Goal: Task Accomplishment & Management: Use online tool/utility

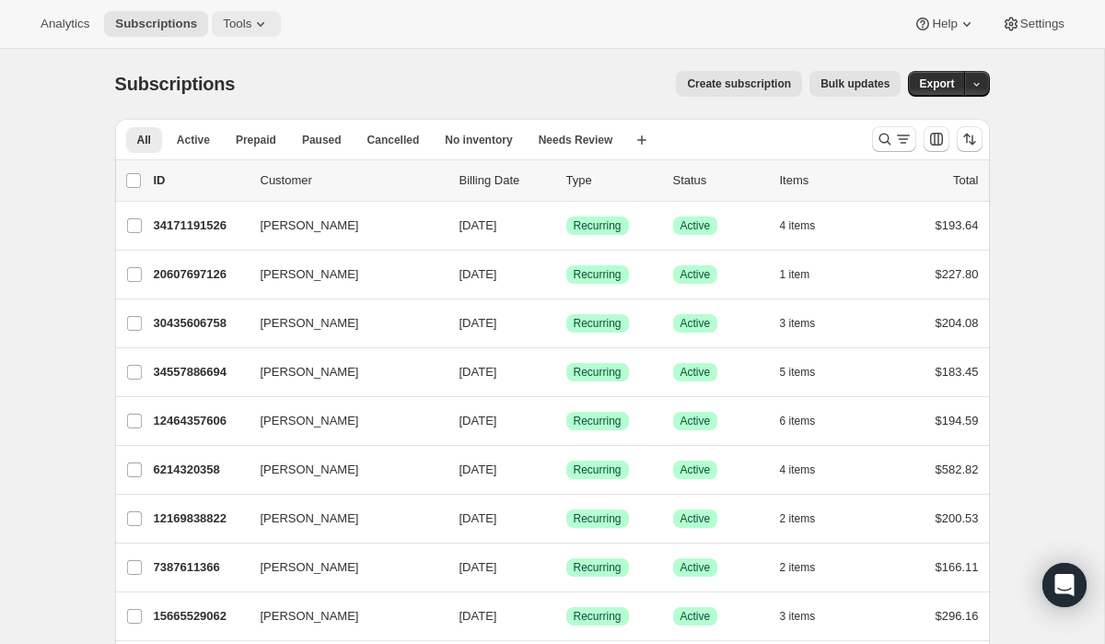
click at [244, 25] on span "Tools" at bounding box center [237, 24] width 29 height 15
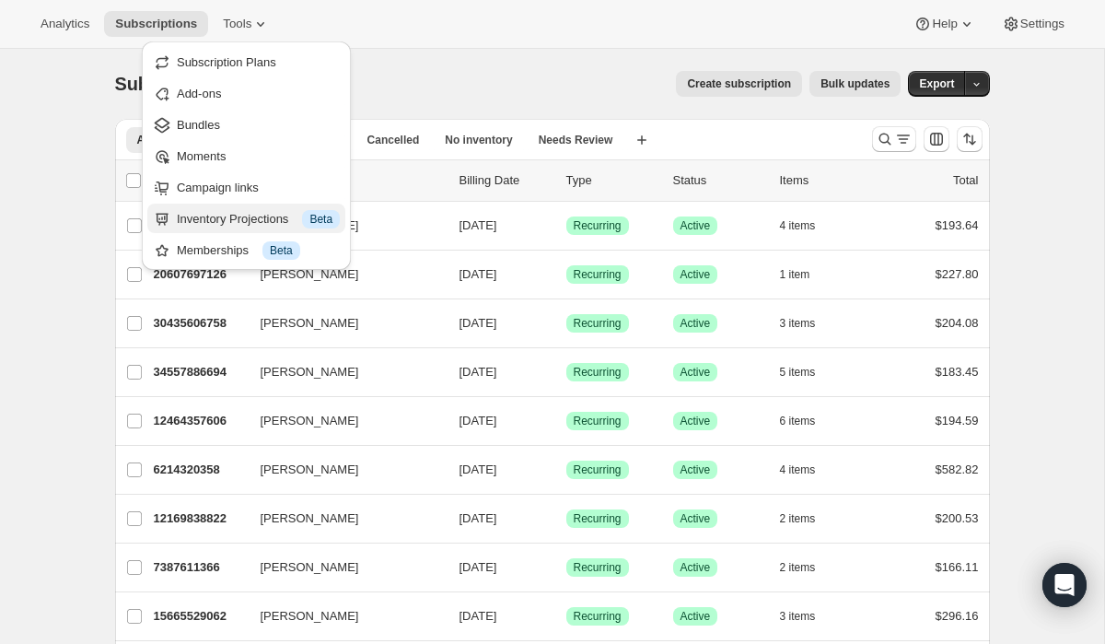
click at [214, 217] on div "Inventory Projections Info Beta" at bounding box center [258, 219] width 163 height 18
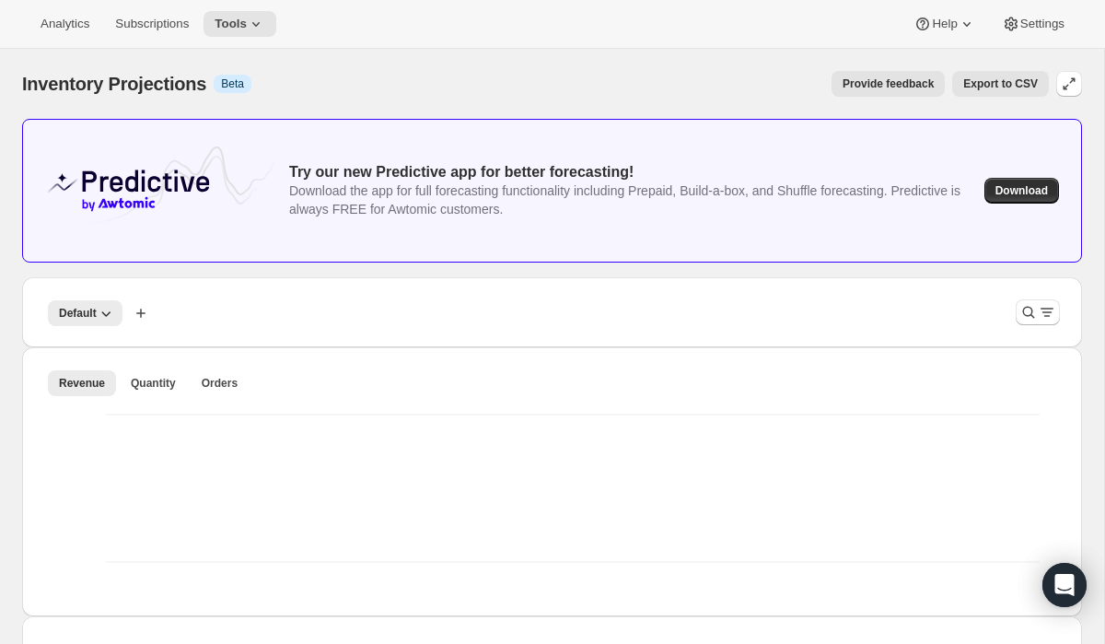
scroll to position [105, 0]
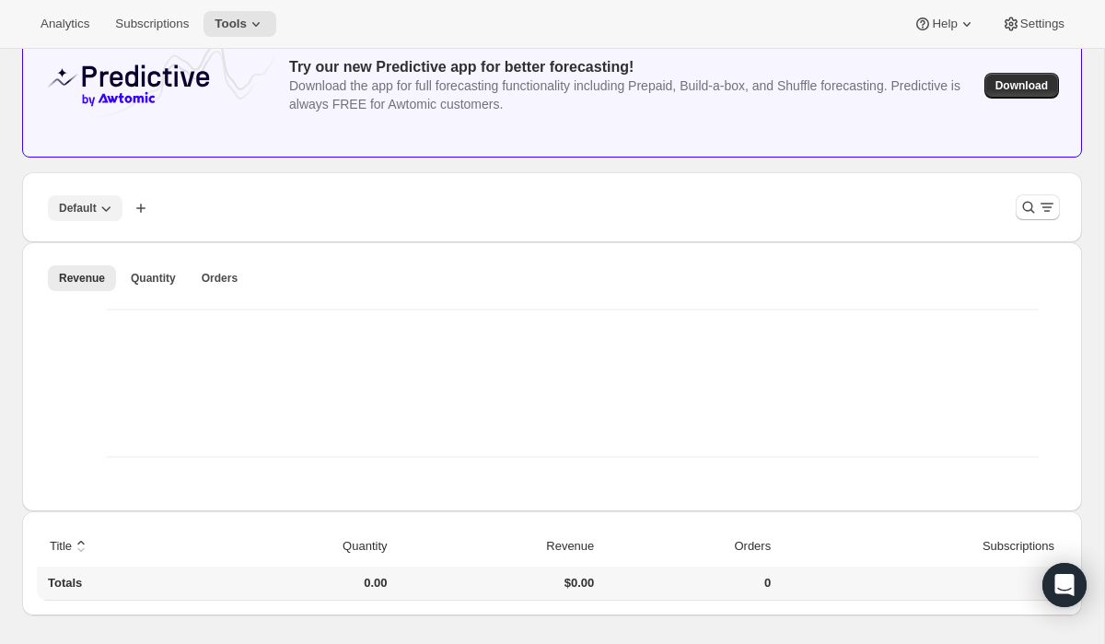
click at [101, 213] on icon "button" at bounding box center [106, 208] width 18 height 18
click at [255, 230] on div "Default More views Default More views Create new view" at bounding box center [552, 207] width 1060 height 70
click at [1037, 198] on icon "Filter products" at bounding box center [1028, 207] width 18 height 18
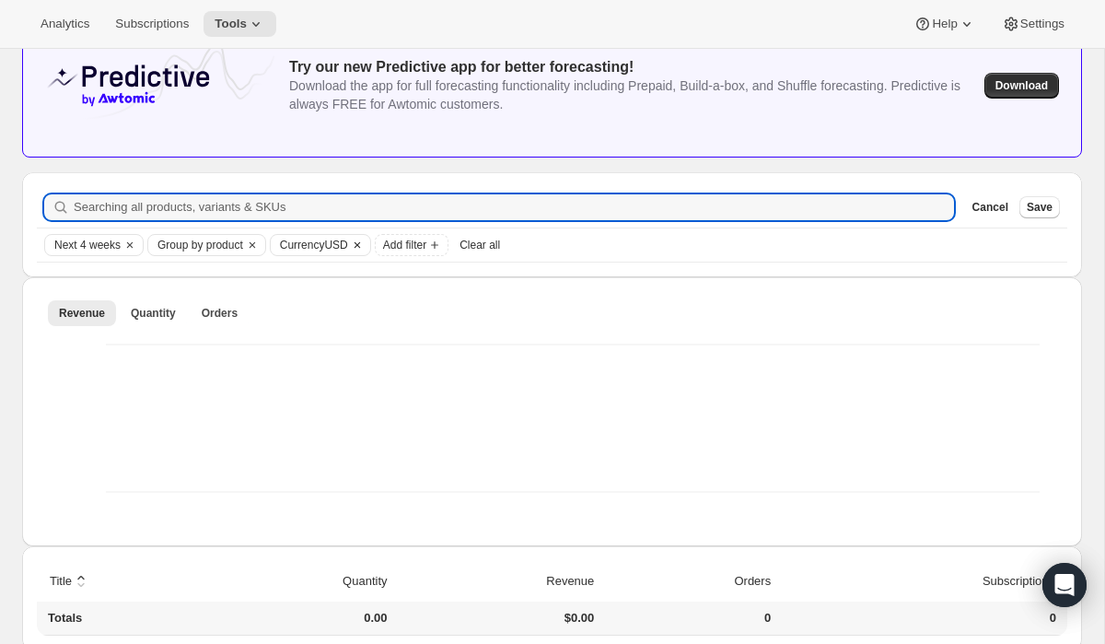
click at [340, 247] on span "Currency USD" at bounding box center [314, 245] width 68 height 15
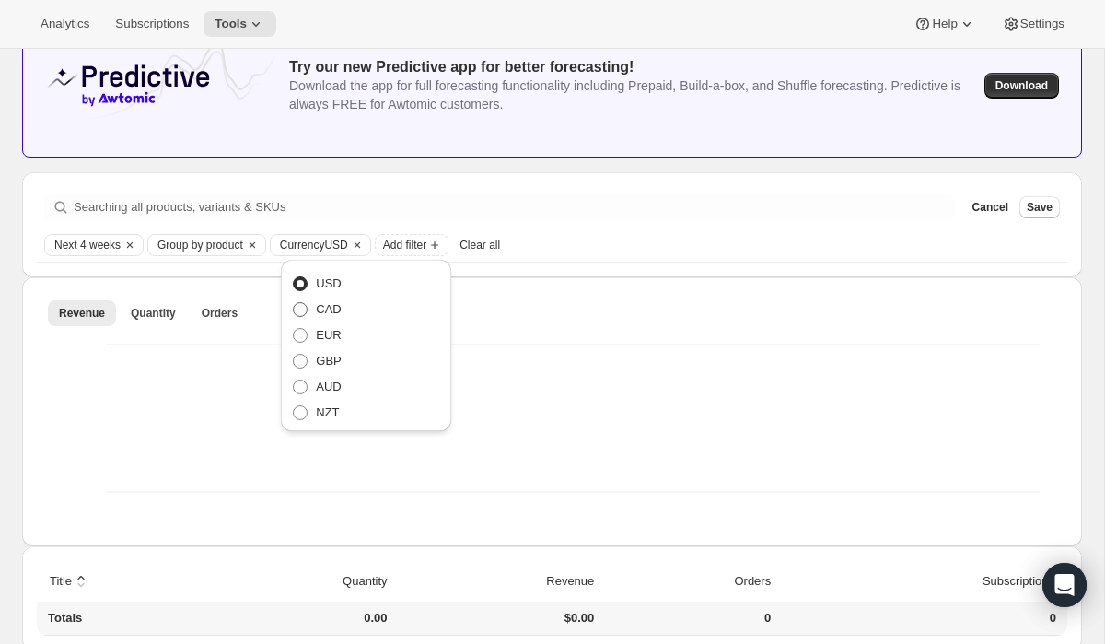
click at [325, 303] on span "CAD" at bounding box center [328, 309] width 25 height 14
click at [294, 303] on input "CAD" at bounding box center [293, 302] width 1 height 1
radio input "true"
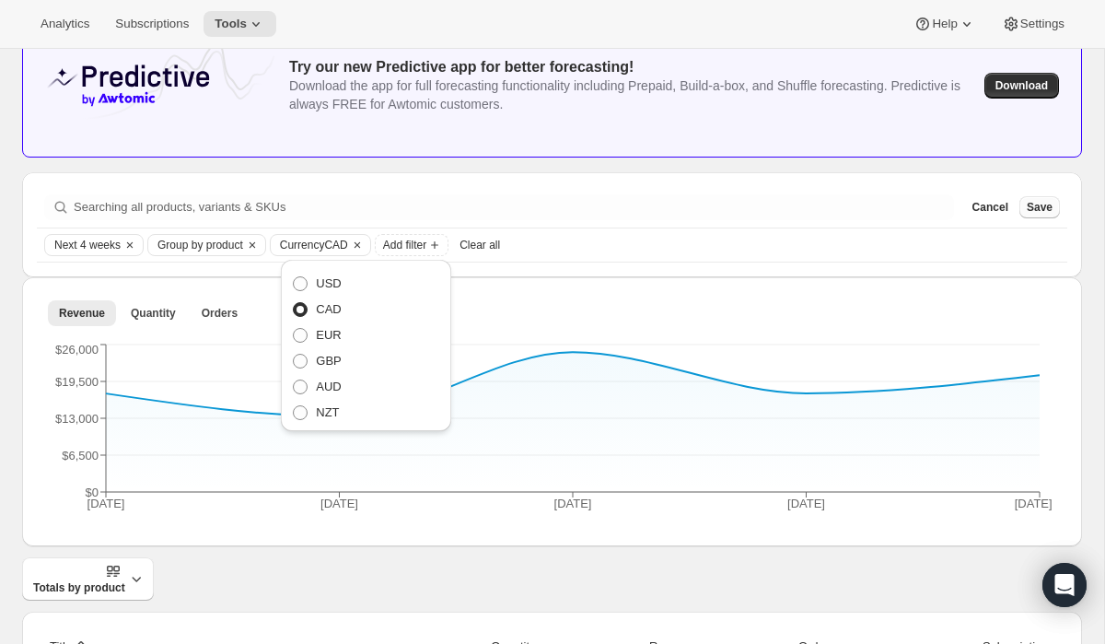
click at [1043, 203] on span "Save" at bounding box center [1040, 207] width 26 height 15
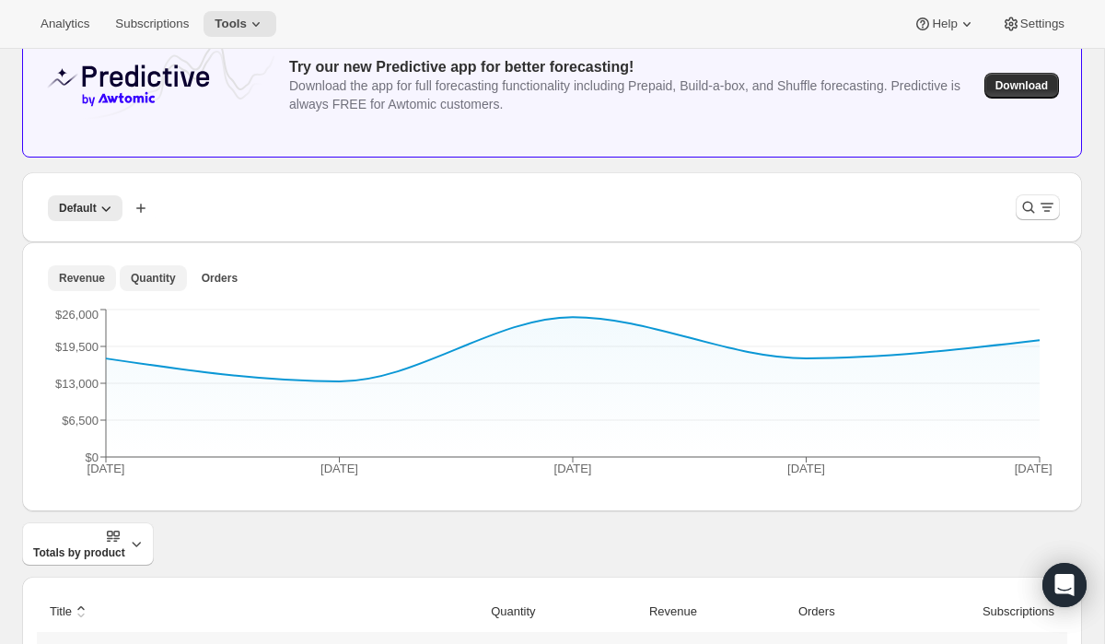
click at [147, 282] on span "Quantity" at bounding box center [153, 278] width 45 height 15
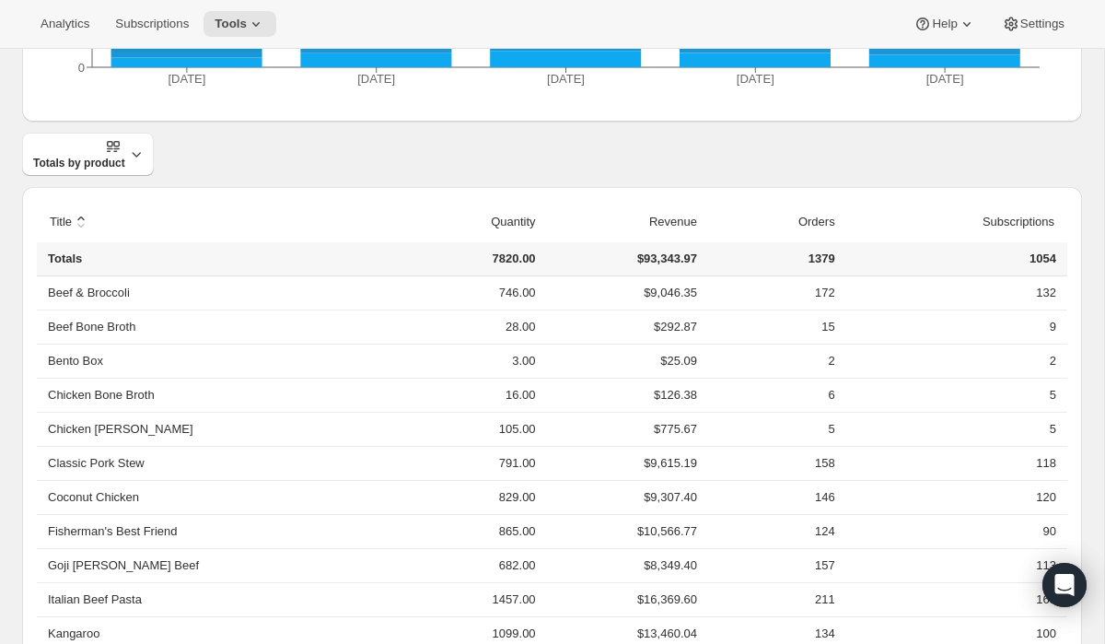
scroll to position [498, 0]
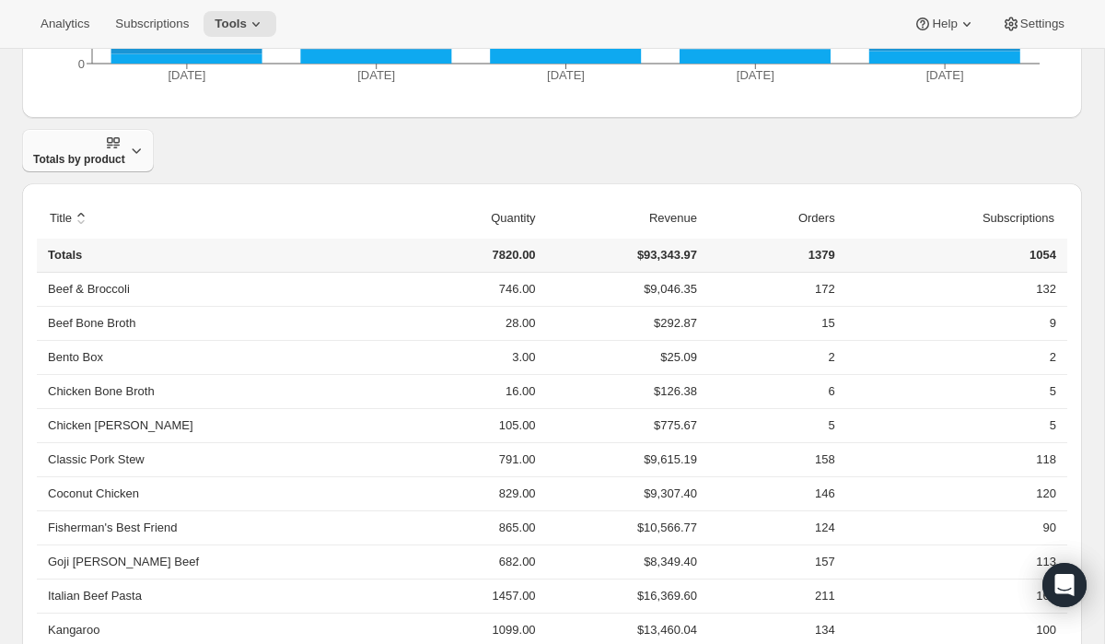
click at [102, 159] on span "Totals by product" at bounding box center [79, 150] width 92 height 32
click at [121, 235] on span "Breakdown over time" at bounding box center [85, 228] width 112 height 18
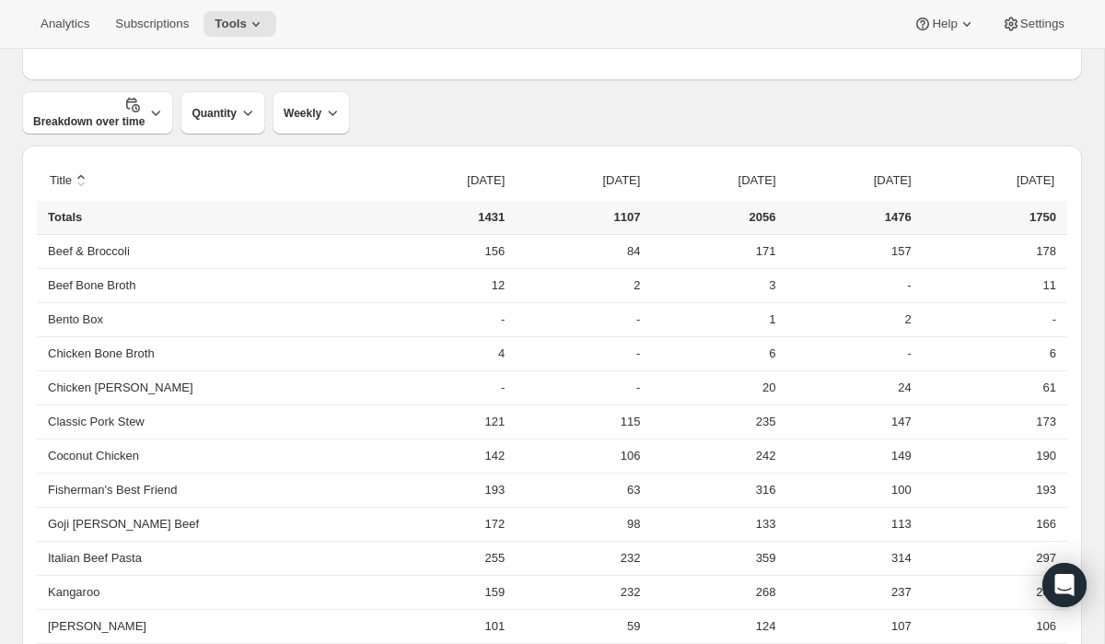
scroll to position [543, 0]
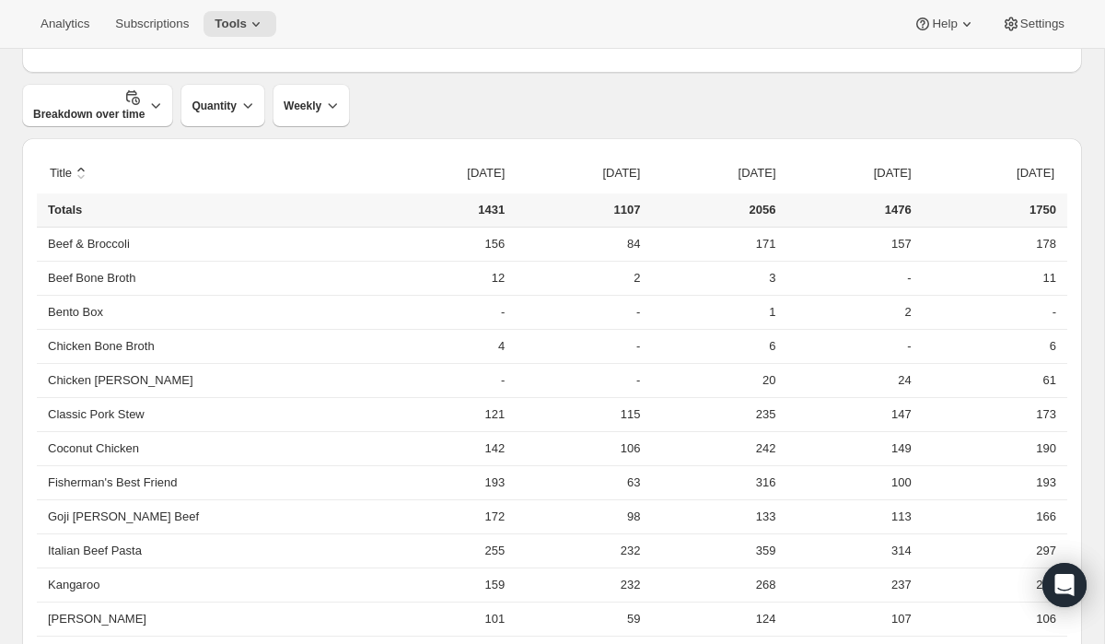
click at [510, 250] on td "84" at bounding box center [577, 243] width 135 height 33
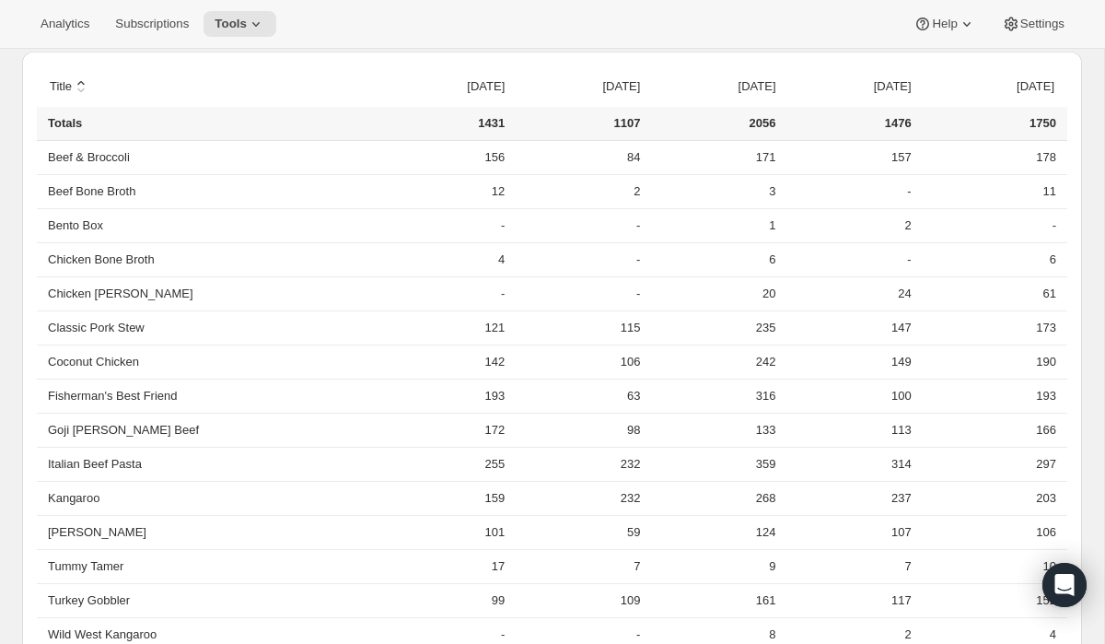
scroll to position [681, 0]
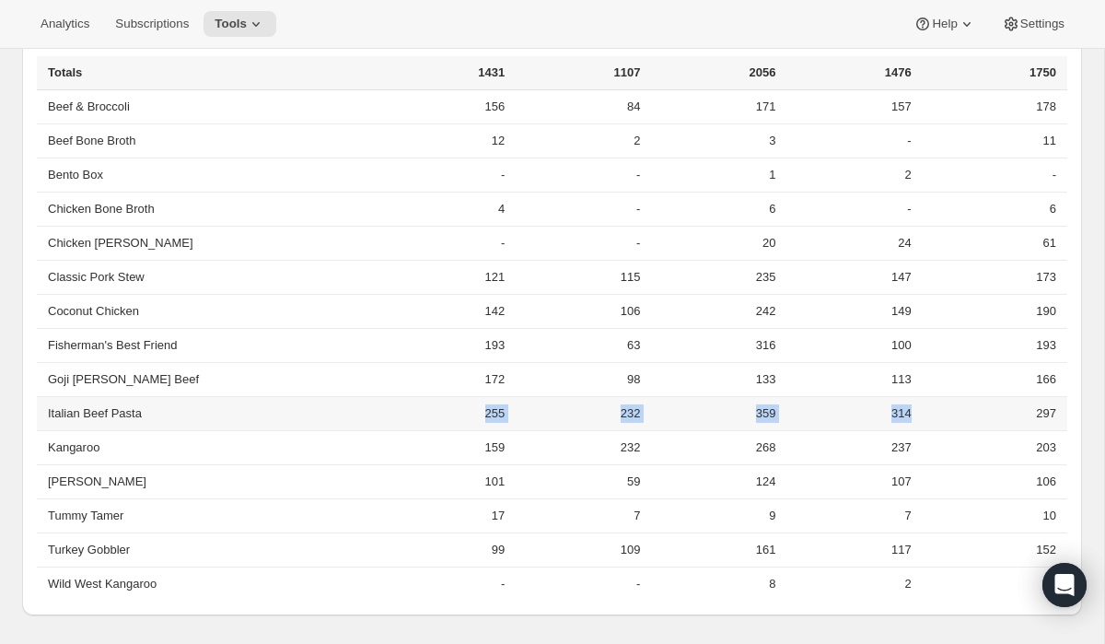
drag, startPoint x: 408, startPoint y: 413, endPoint x: 895, endPoint y: 414, distance: 487.2
click at [895, 414] on tr "Italian Beef Pasta 255 232 359 314 297" at bounding box center [552, 413] width 1031 height 34
copy tr "255 232 359 314"
drag, startPoint x: 405, startPoint y: 445, endPoint x: 894, endPoint y: 451, distance: 489.1
click at [894, 451] on tr "Kangaroo 159 232 268 237 203" at bounding box center [552, 447] width 1031 height 34
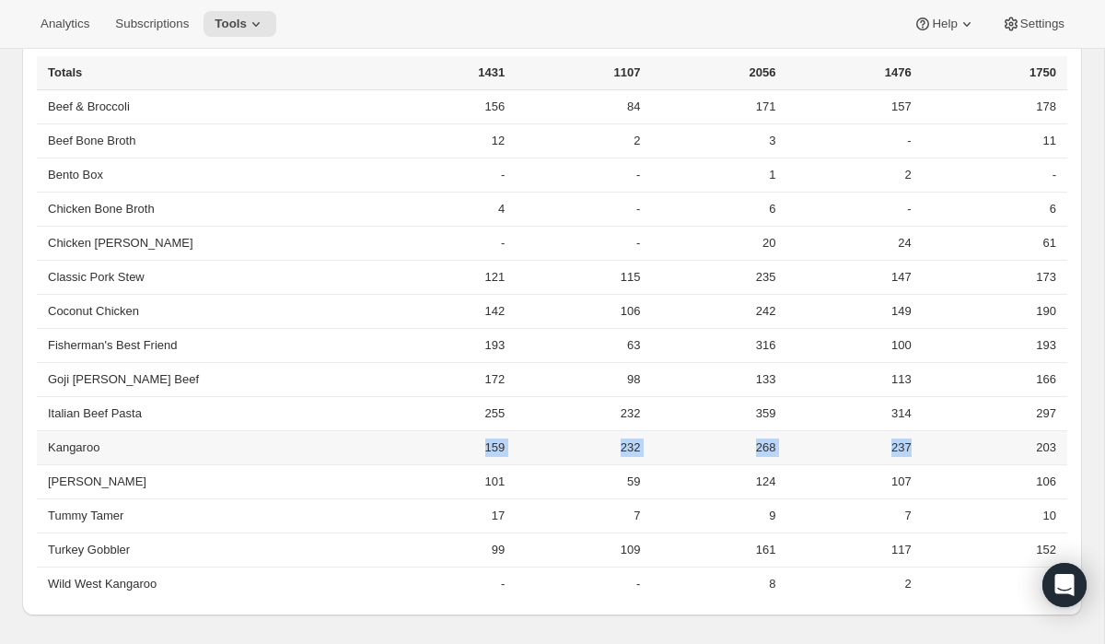
copy tr "159 232 268 237"
drag, startPoint x: 414, startPoint y: 276, endPoint x: 894, endPoint y: 277, distance: 479.8
click at [894, 277] on tr "Classic Pork Stew 121 115 235 147 173" at bounding box center [552, 277] width 1031 height 34
copy tr "121 115 235 147"
drag, startPoint x: 414, startPoint y: 311, endPoint x: 894, endPoint y: 310, distance: 480.7
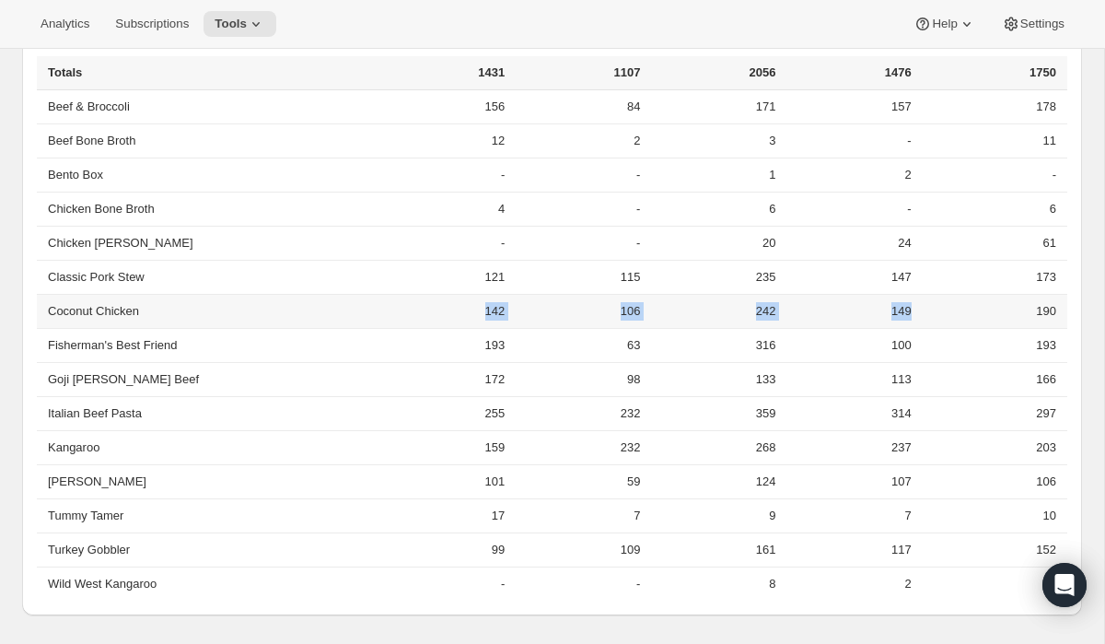
click at [894, 310] on tr "Coconut Chicken 142 106 242 149 190" at bounding box center [552, 311] width 1031 height 34
copy tr "142 106 242 149"
drag, startPoint x: 410, startPoint y: 344, endPoint x: 892, endPoint y: 347, distance: 482.6
click at [892, 347] on tr "Fisherman's Best Friend 193 63 316 100 193" at bounding box center [552, 345] width 1031 height 34
copy tr "193 63 316 100"
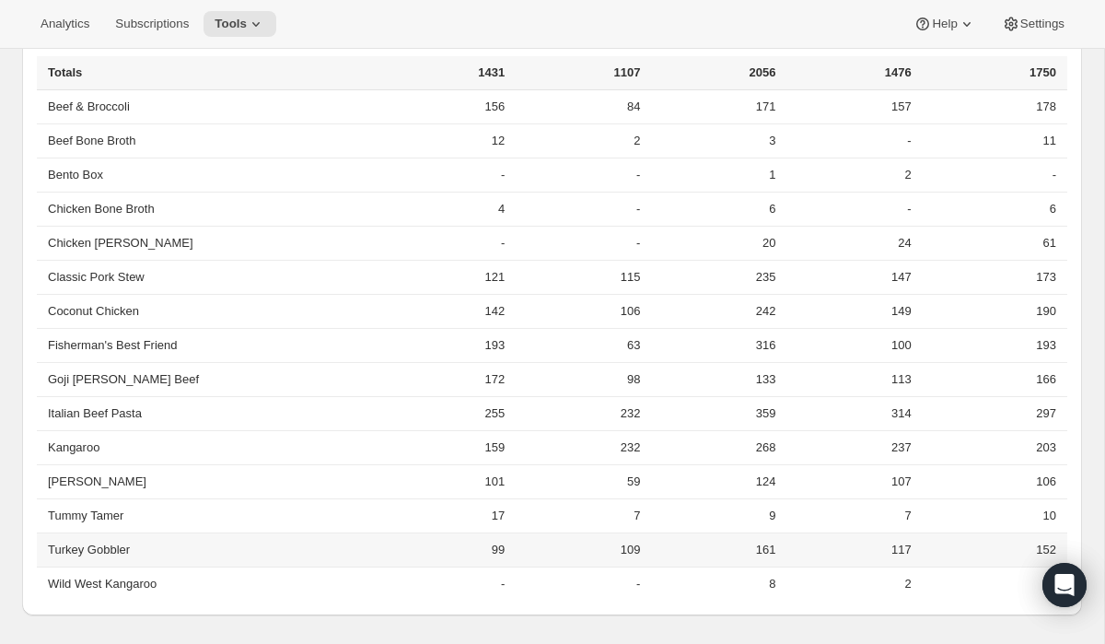
click at [413, 550] on td "99" at bounding box center [442, 549] width 135 height 34
drag, startPoint x: 420, startPoint y: 548, endPoint x: 895, endPoint y: 550, distance: 475.2
click at [895, 550] on tr "Turkey Gobbler 99 109 161 117 152" at bounding box center [552, 549] width 1031 height 34
copy tr "99 109 161 117"
drag, startPoint x: 412, startPoint y: 378, endPoint x: 893, endPoint y: 378, distance: 481.7
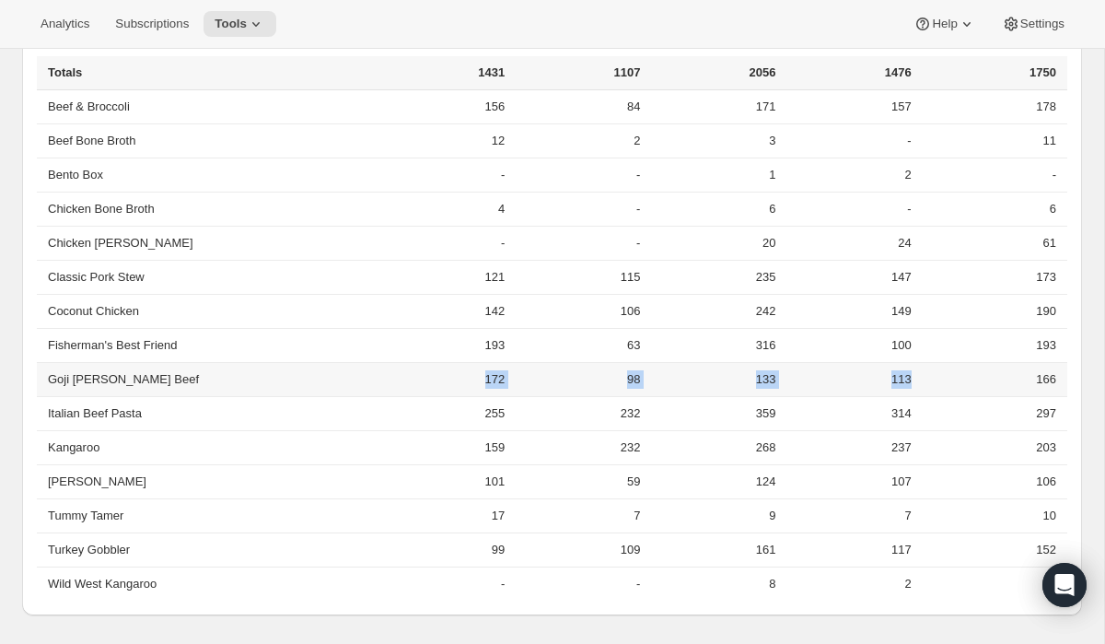
click at [893, 378] on tr "[PERSON_NAME] Beef 172 98 133 113 166" at bounding box center [552, 379] width 1031 height 34
copy tr "172 98 133 113"
drag, startPoint x: 409, startPoint y: 104, endPoint x: 895, endPoint y: 108, distance: 486.3
click at [895, 108] on tr "Beef & Broccoli 156 84 171 157 178" at bounding box center [552, 106] width 1031 height 33
copy tr "156 84 171 157"
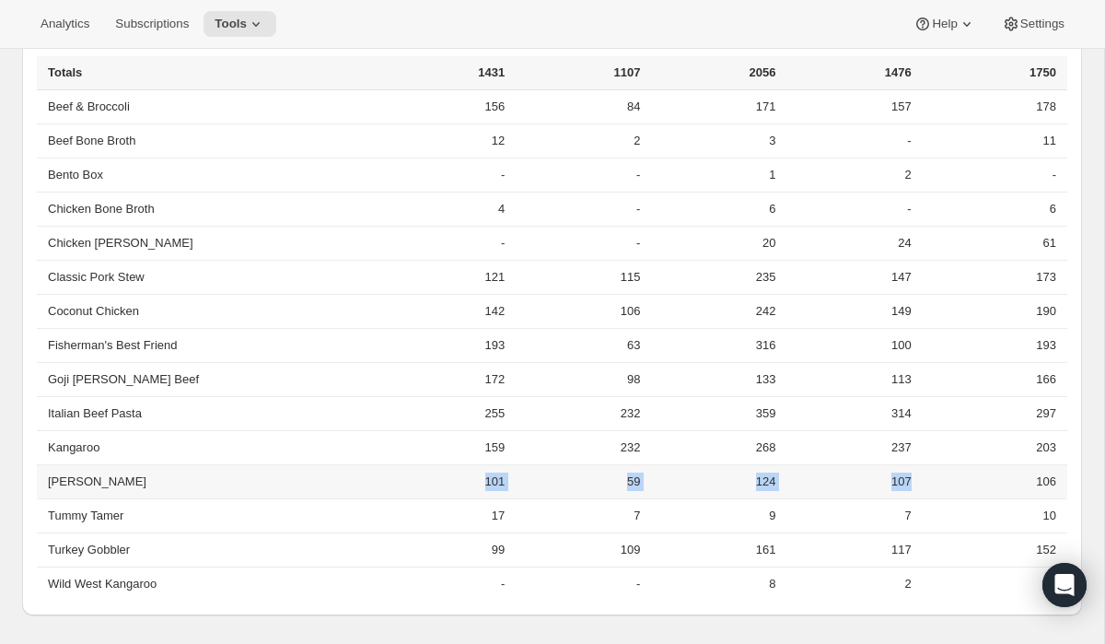
drag, startPoint x: 412, startPoint y: 480, endPoint x: 893, endPoint y: 482, distance: 481.7
click at [893, 482] on tr "[PERSON_NAME] 101 59 124 107 106" at bounding box center [552, 481] width 1031 height 34
copy tr "101 59 124 107"
drag, startPoint x: 419, startPoint y: 586, endPoint x: 893, endPoint y: 581, distance: 474.3
click at [893, 581] on tr "Wild West Kangaroo - - 8 2 4" at bounding box center [552, 583] width 1031 height 34
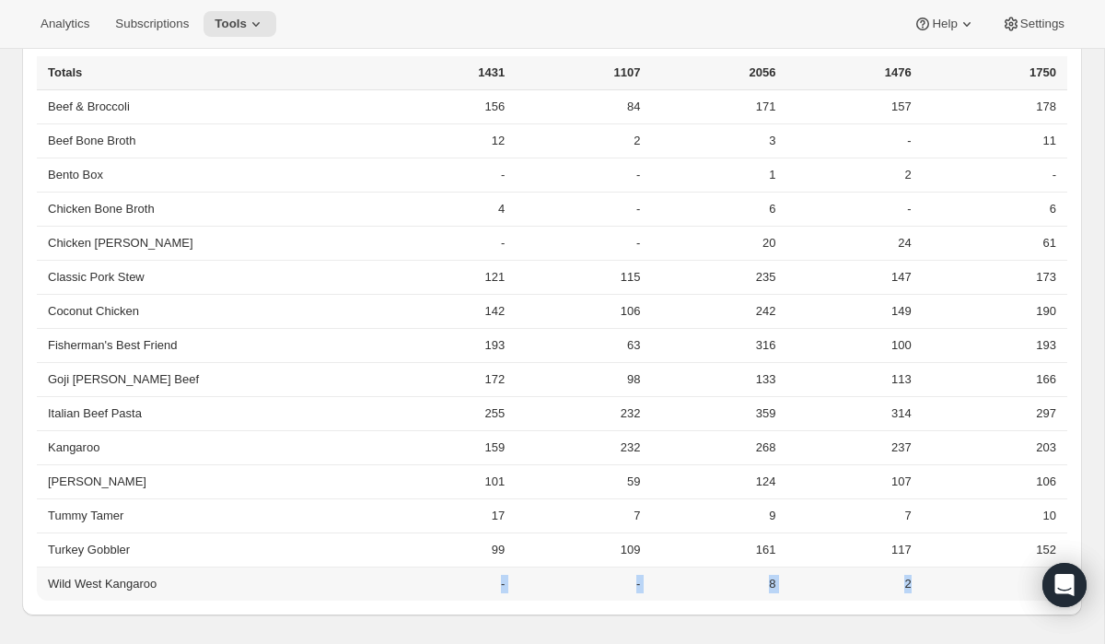
copy tr "- - 8 2"
click at [510, 236] on td "-" at bounding box center [577, 243] width 135 height 34
drag, startPoint x: 416, startPoint y: 241, endPoint x: 894, endPoint y: 243, distance: 478.0
click at [894, 243] on tr "Chicken [PERSON_NAME] - - 20 24 61" at bounding box center [552, 243] width 1031 height 34
click at [408, 521] on td "17" at bounding box center [442, 515] width 135 height 34
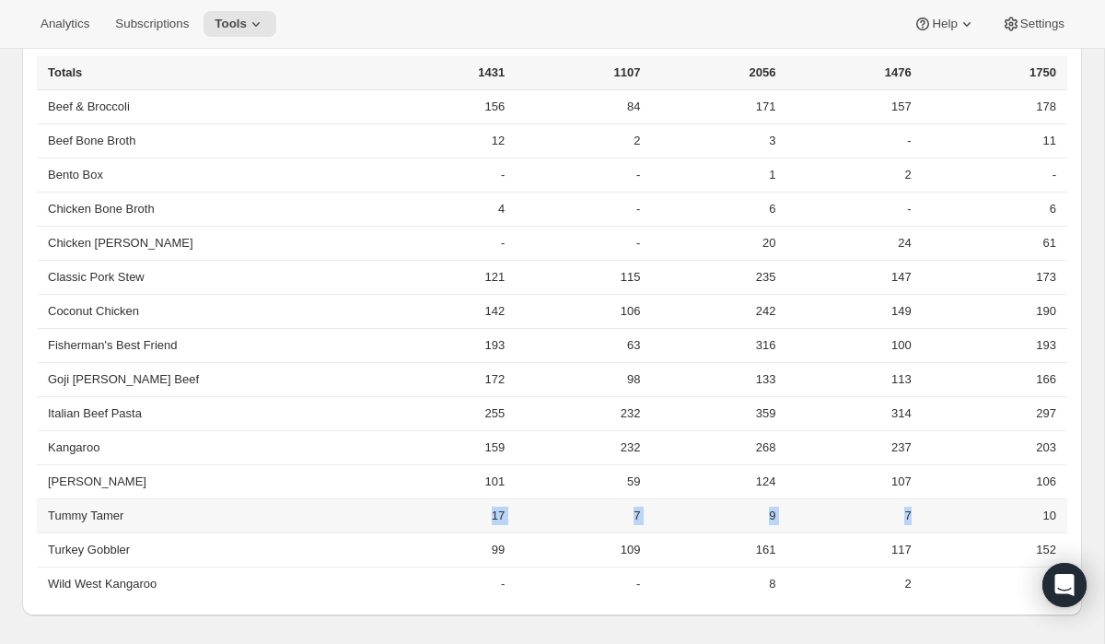
drag, startPoint x: 415, startPoint y: 513, endPoint x: 894, endPoint y: 513, distance: 478.9
click at [894, 513] on tr "Tummy Tamer 17 7 9 7 10" at bounding box center [552, 515] width 1031 height 34
drag, startPoint x: 422, startPoint y: 138, endPoint x: 895, endPoint y: 140, distance: 473.4
click at [895, 140] on tr "Beef Bone Broth 12 2 3 - 11" at bounding box center [552, 140] width 1031 height 34
drag, startPoint x: 422, startPoint y: 205, endPoint x: 894, endPoint y: 205, distance: 472.4
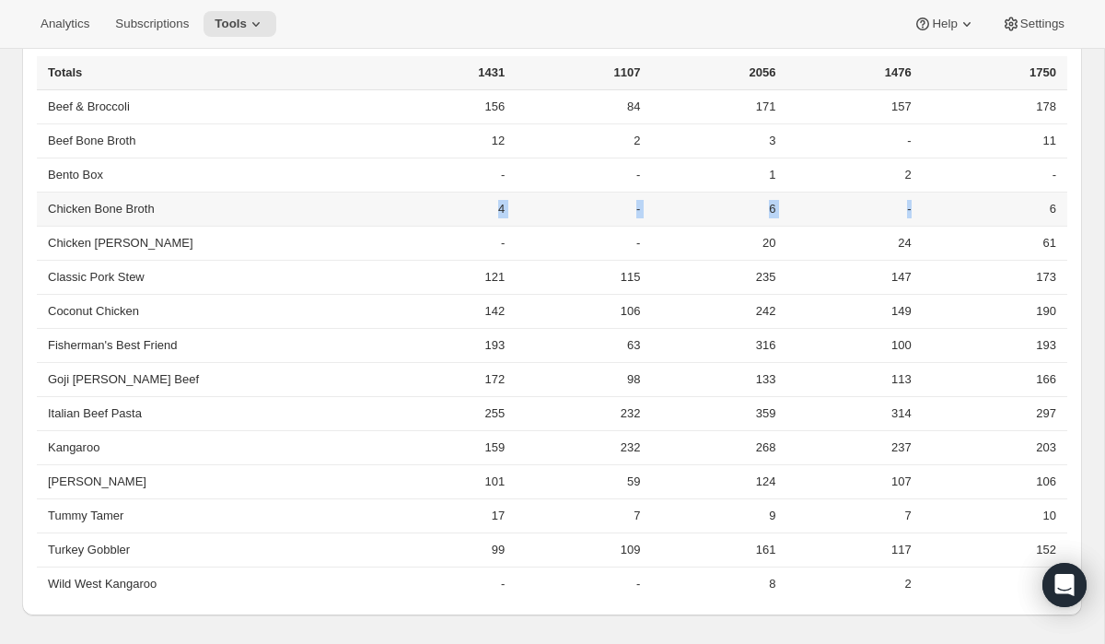
click at [894, 205] on tr "Chicken Bone Broth 4 - 6 - 6" at bounding box center [552, 209] width 1031 height 34
